Goal: Information Seeking & Learning: Learn about a topic

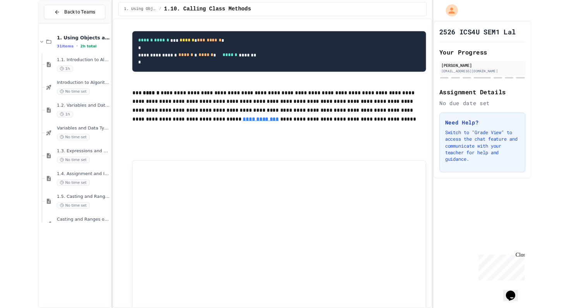
scroll to position [661, 0]
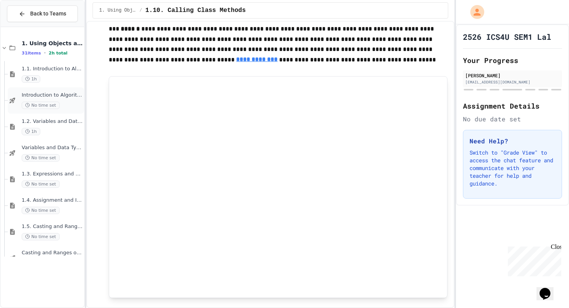
click at [58, 103] on span "No time set" at bounding box center [41, 105] width 38 height 7
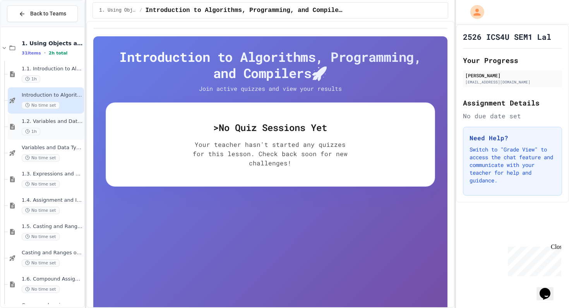
click at [62, 132] on div "1h" at bounding box center [52, 131] width 61 height 7
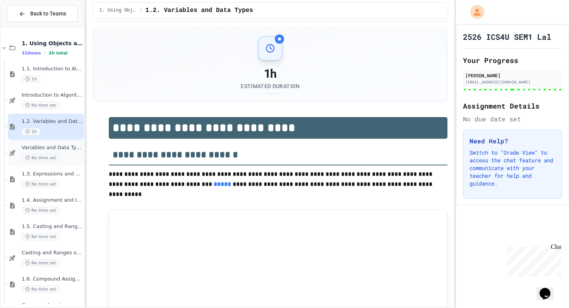
click at [71, 154] on div "Variables and Data Types - Quiz No time set" at bounding box center [52, 153] width 61 height 17
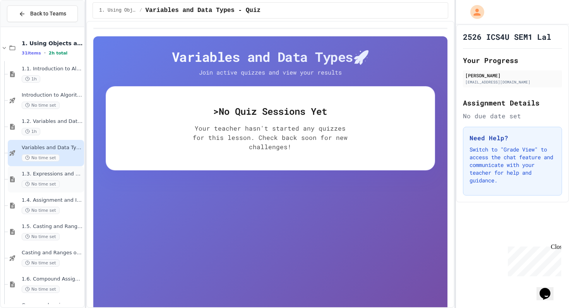
click at [81, 186] on div "No time set" at bounding box center [52, 184] width 61 height 7
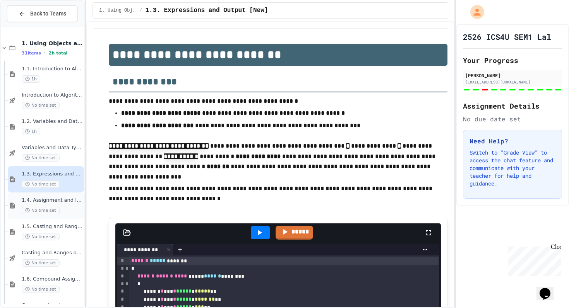
click at [69, 204] on div "1.4. Assignment and Input No time set" at bounding box center [52, 205] width 61 height 17
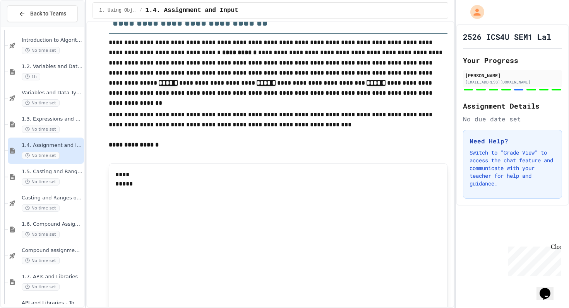
scroll to position [1413, 0]
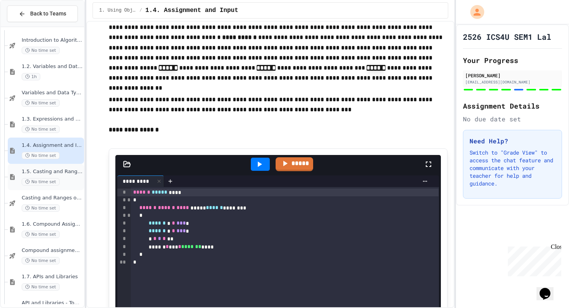
click at [62, 173] on span "1.5. Casting and Ranges of Values" at bounding box center [52, 172] width 61 height 7
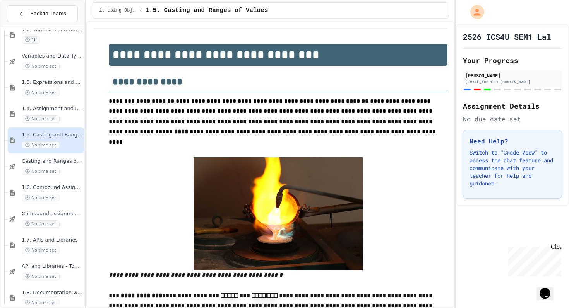
scroll to position [93, 0]
click at [65, 178] on div "1.6. Compound Assignment Operators No time set" at bounding box center [46, 191] width 76 height 26
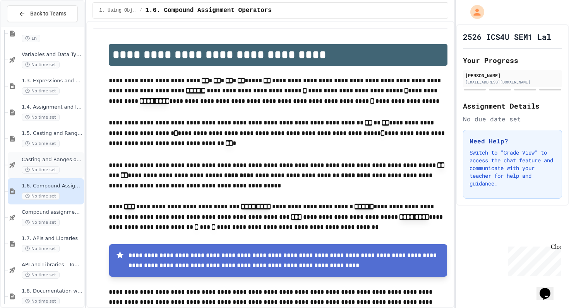
click at [66, 168] on div "No time set" at bounding box center [52, 169] width 61 height 7
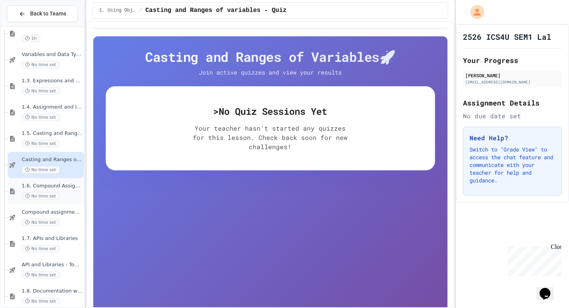
click at [67, 188] on span "1.6. Compound Assignment Operators" at bounding box center [52, 186] width 61 height 7
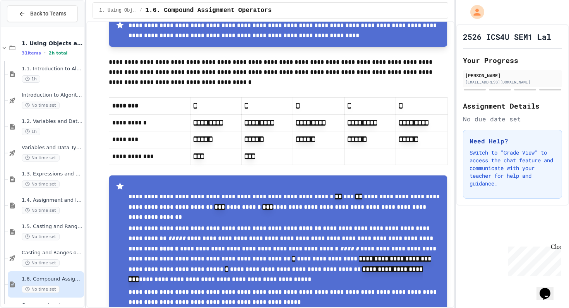
scroll to position [244, 0]
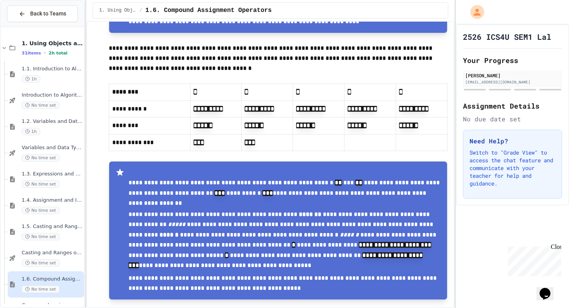
click at [296, 127] on code "******" at bounding box center [305, 126] width 19 height 6
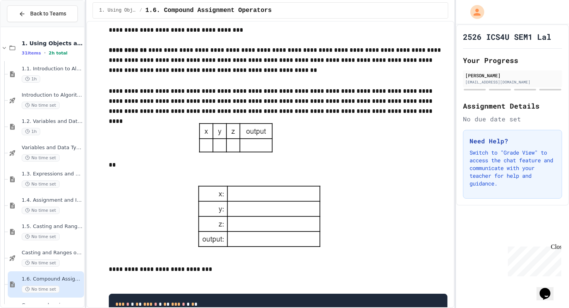
scroll to position [1530, 0]
